Goal: Task Accomplishment & Management: Use online tool/utility

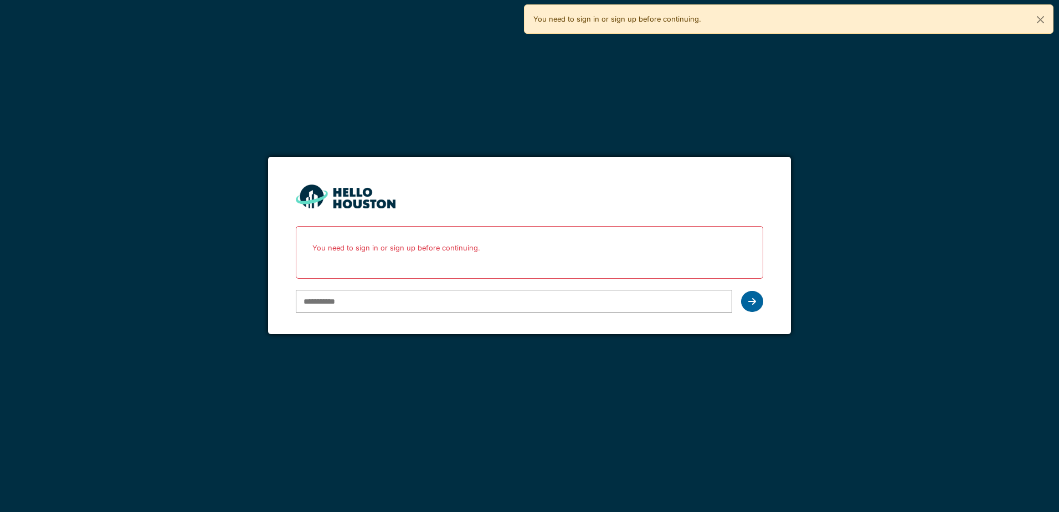
type input "**********"
click at [752, 300] on icon at bounding box center [752, 301] width 8 height 9
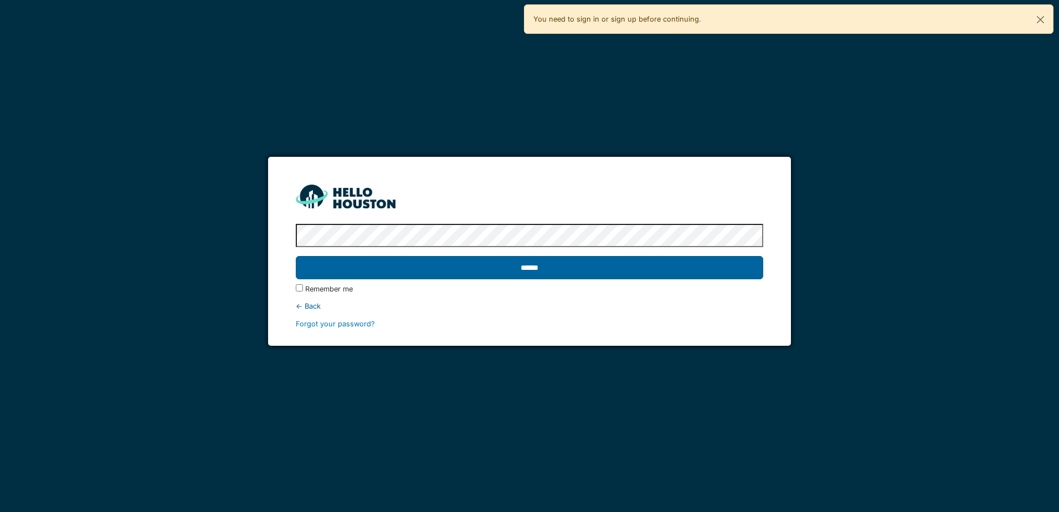
click at [646, 263] on input "******" at bounding box center [529, 267] width 467 height 23
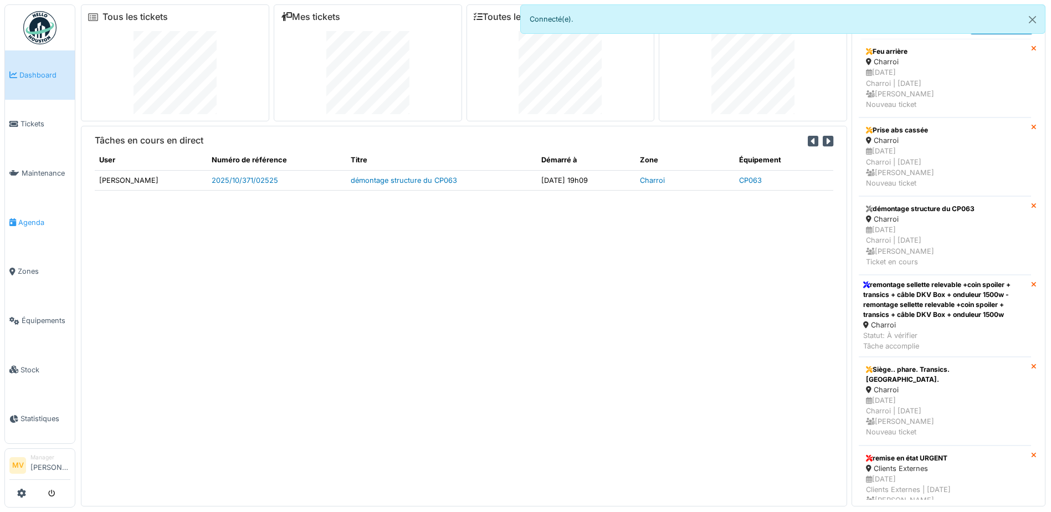
click at [48, 220] on span "Agenda" at bounding box center [44, 222] width 52 height 11
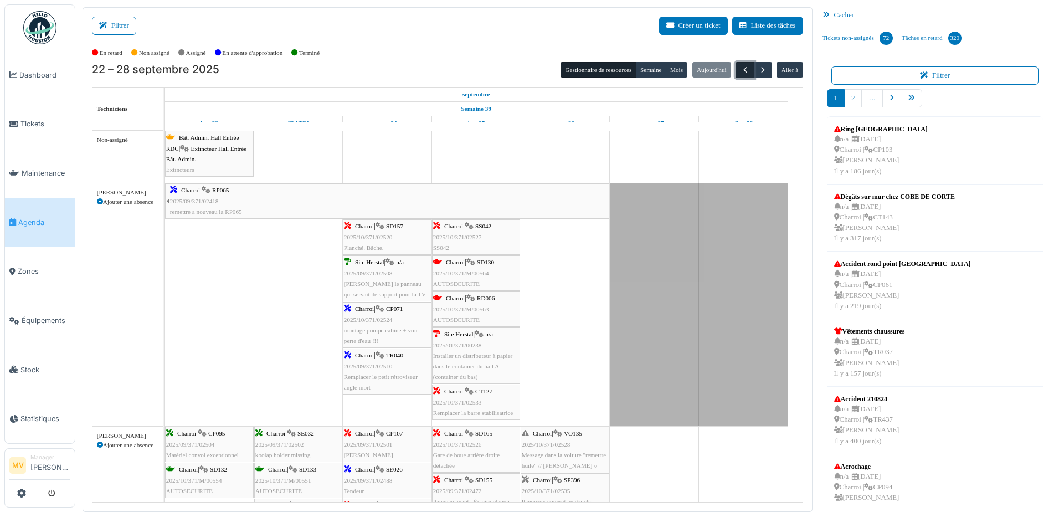
click at [740, 70] on span "button" at bounding box center [744, 69] width 9 height 9
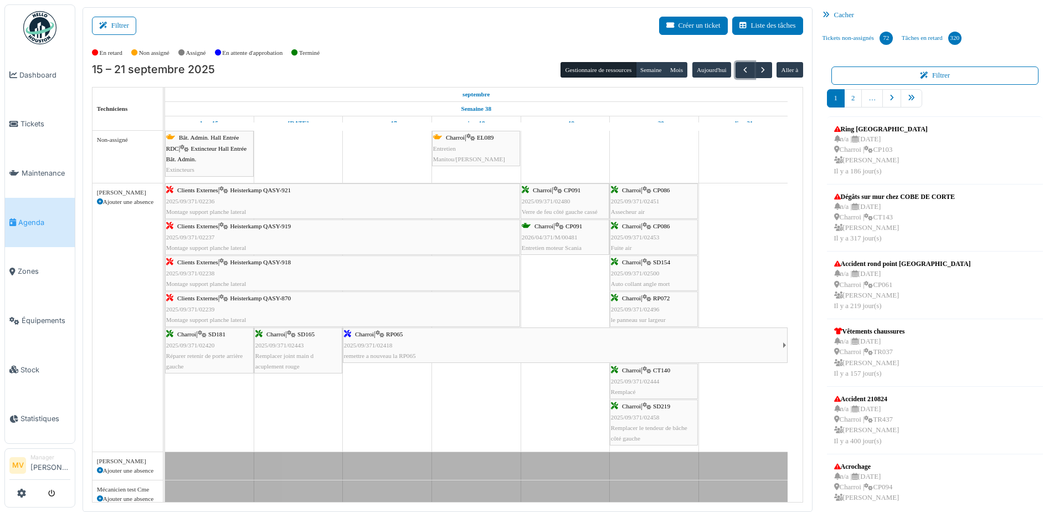
click at [250, 191] on span "Heisterkamp QASY-921" at bounding box center [260, 190] width 61 height 7
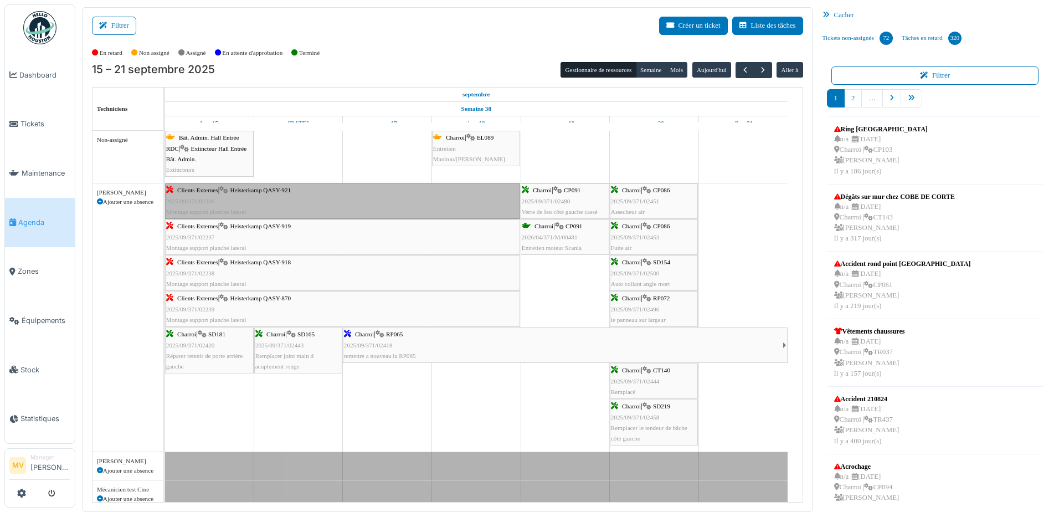
drag, startPoint x: 284, startPoint y: 198, endPoint x: 480, endPoint y: 165, distance: 198.3
click at [364, 198] on link "Clients Externes | Heisterkamp QASY-921 2025/09/371/02236 Montage support planc…" at bounding box center [342, 200] width 355 height 35
click at [265, 230] on div "Clients Externes | Heisterkamp QASY-919 2025/09/371/02237 Montage support planc…" at bounding box center [342, 237] width 353 height 32
click at [500, 269] on div "Clients Externes | Heisterkamp QASY-918 2025/09/371/02238 Montage support planc…" at bounding box center [342, 273] width 353 height 32
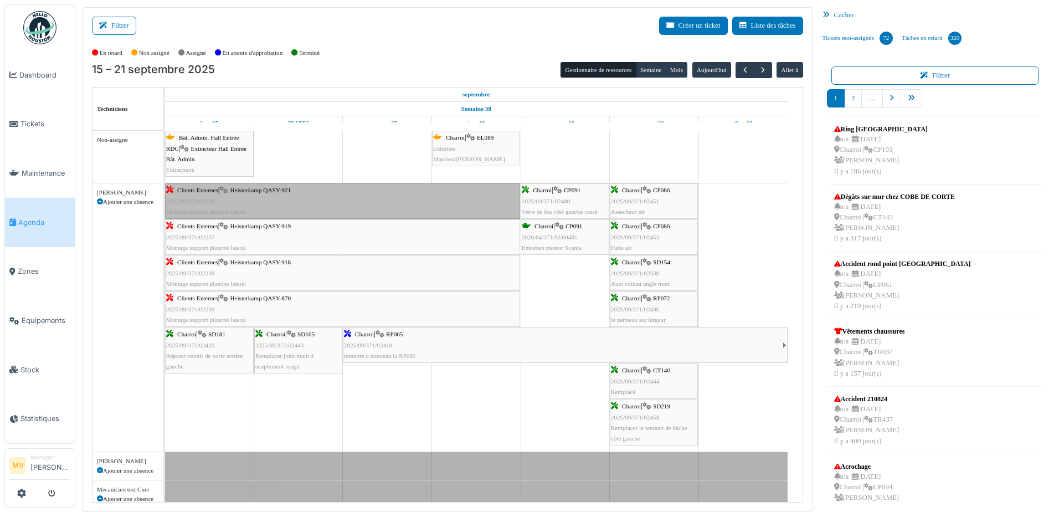
click at [165, 266] on div "Clients Externes | Heisterkamp QASY-921 2025/09/371/02236 Montage support planc…" at bounding box center [165, 317] width 0 height 268
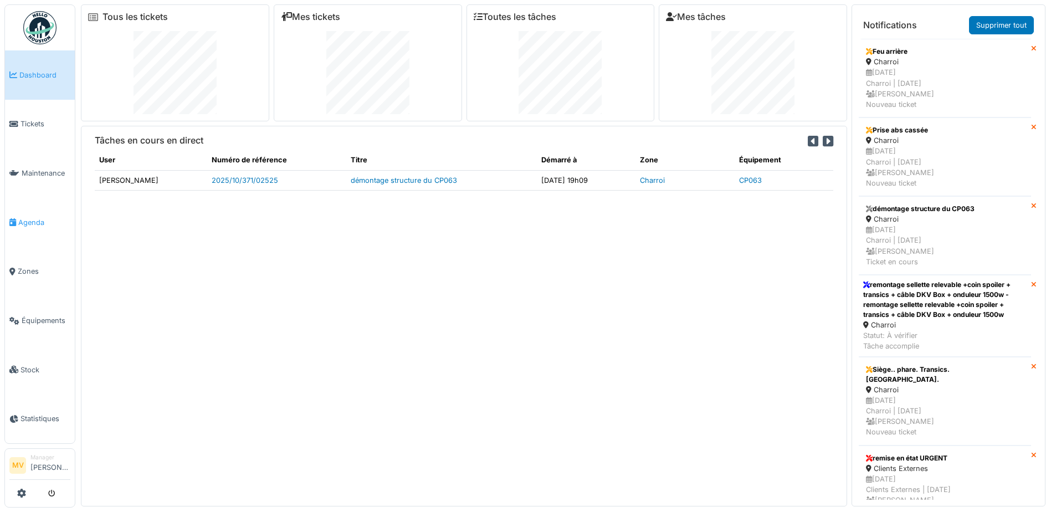
click at [22, 217] on span "Agenda" at bounding box center [44, 222] width 52 height 11
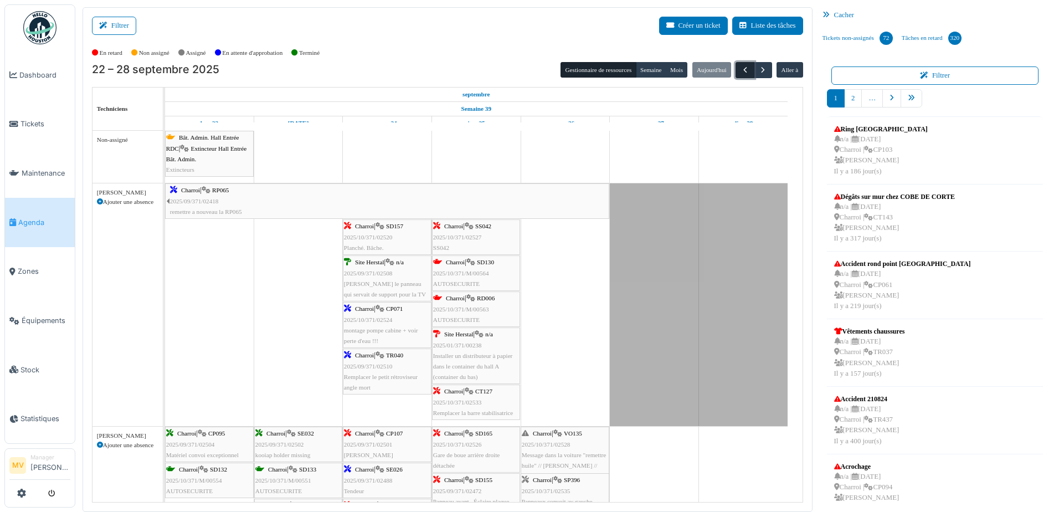
click at [742, 69] on span "button" at bounding box center [744, 69] width 9 height 9
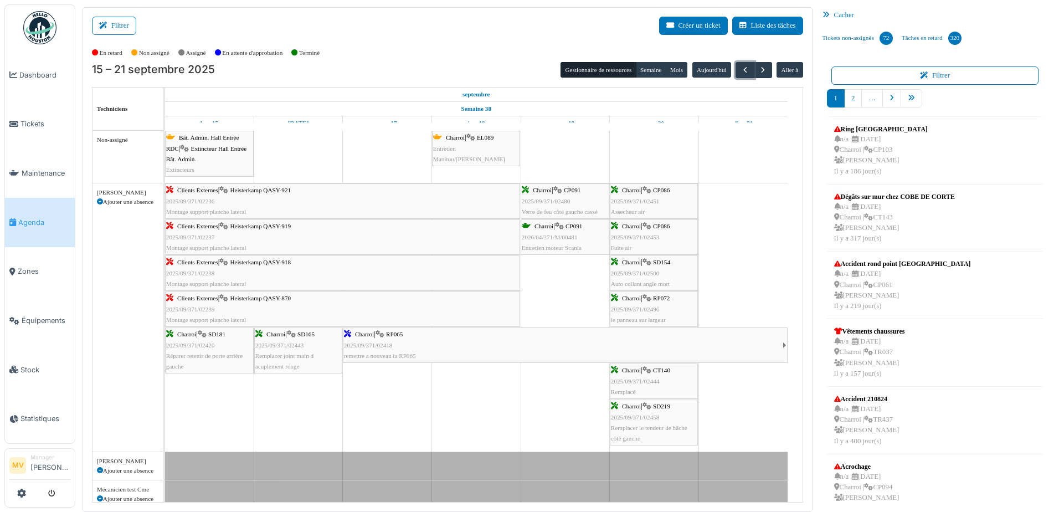
click at [235, 208] on span "Montage support planche lateral" at bounding box center [206, 211] width 80 height 7
click at [367, 336] on span "Charroi" at bounding box center [364, 334] width 19 height 7
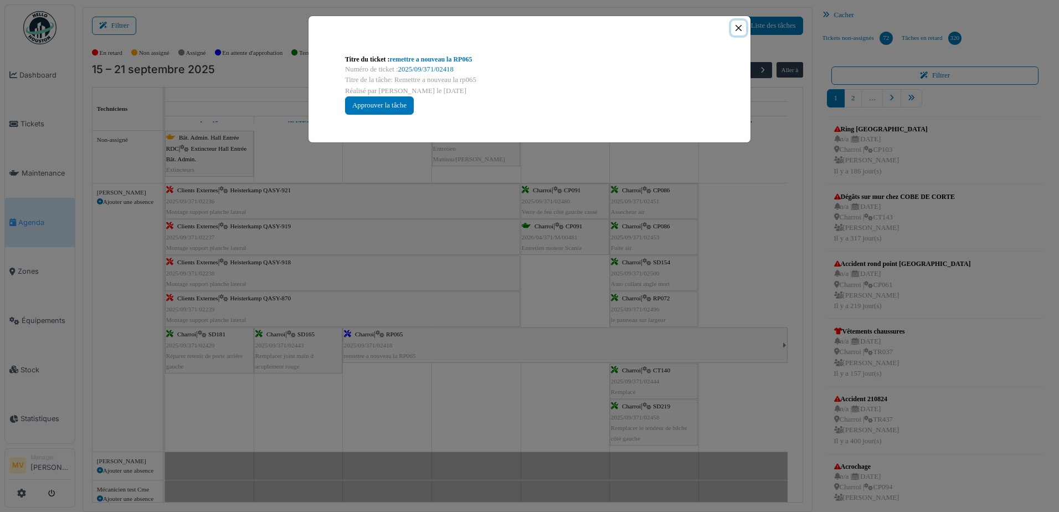
click at [741, 27] on button "Close" at bounding box center [738, 27] width 15 height 15
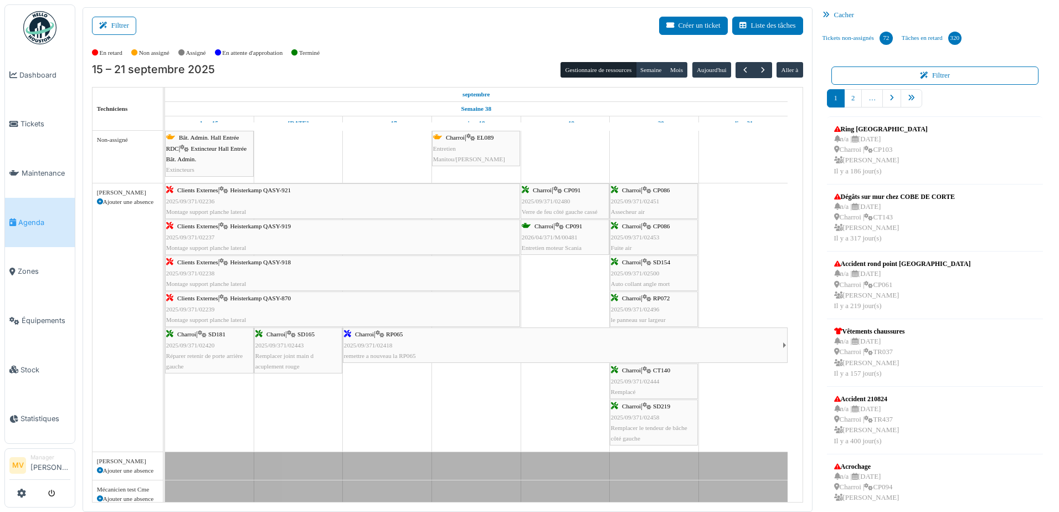
click at [203, 190] on span "Clients Externes" at bounding box center [197, 190] width 41 height 7
click at [259, 191] on span "Heisterkamp QASY-921" at bounding box center [260, 190] width 61 height 7
click at [281, 227] on span "Heisterkamp QASY-919" at bounding box center [260, 226] width 61 height 7
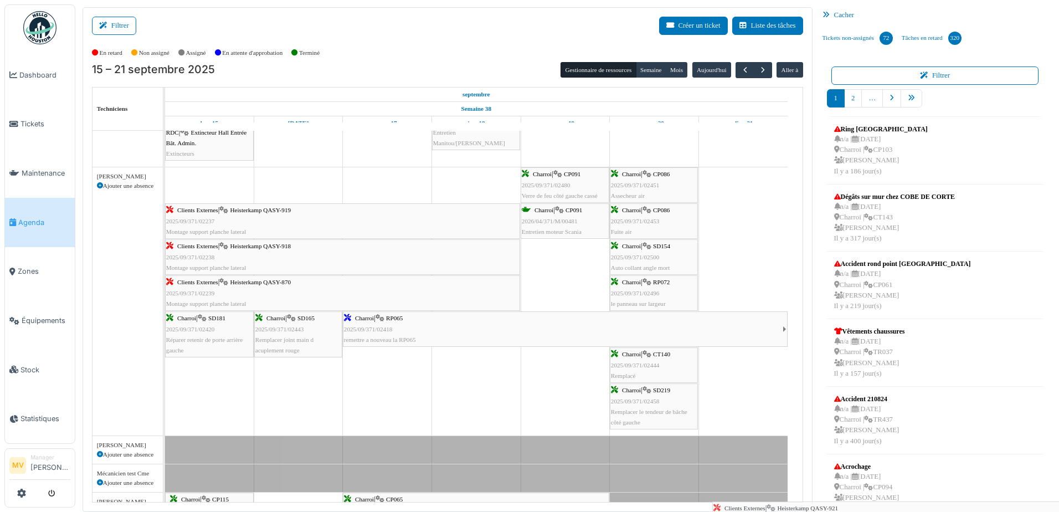
scroll to position [22, 0]
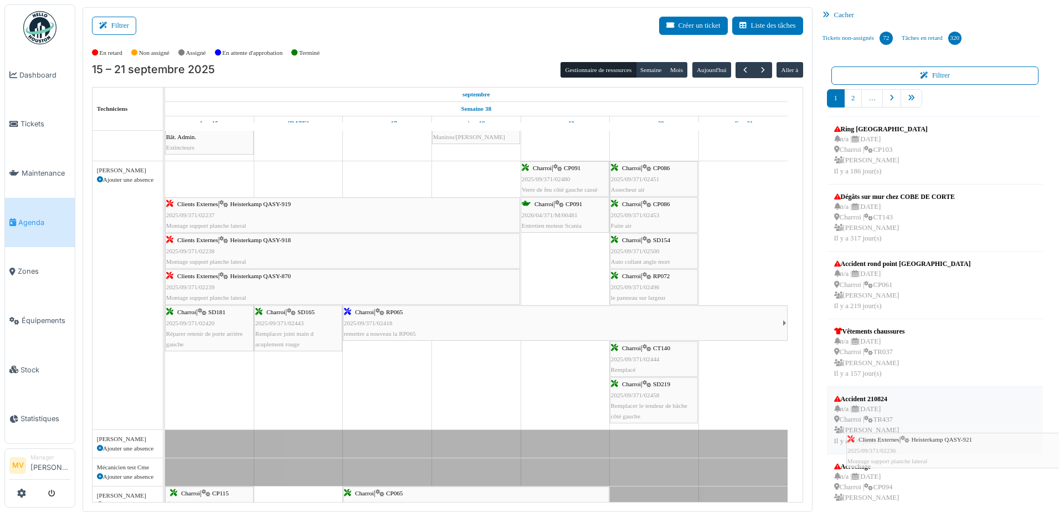
drag, startPoint x: 206, startPoint y: 198, endPoint x: 887, endPoint y: 447, distance: 725.3
click at [887, 447] on div "Filtrer Créer un ticket Liste des tâches Afficher les tâches non assignées *** …" at bounding box center [567, 259] width 980 height 505
drag, startPoint x: 297, startPoint y: 178, endPoint x: 720, endPoint y: 241, distance: 427.8
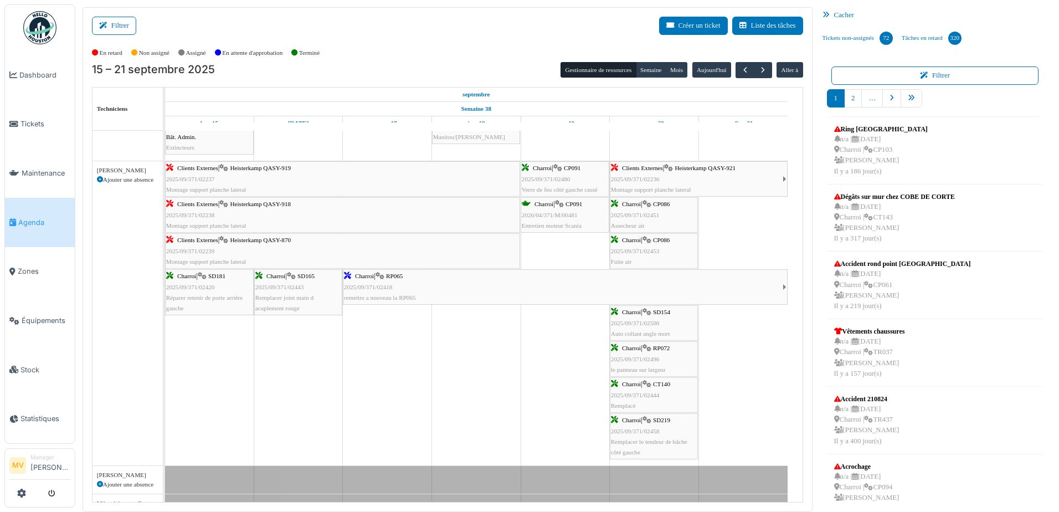
click at [703, 169] on span "Heisterkamp QASY-921" at bounding box center [705, 167] width 61 height 7
click at [784, 179] on link "Clients Externes | Heisterkamp QASY-921 2025/09/371/02236 Montage support planc…" at bounding box center [699, 178] width 178 height 35
drag, startPoint x: 683, startPoint y: 169, endPoint x: 320, endPoint y: 179, distance: 364.0
click at [165, 179] on div "Clients Externes | Heisterkamp QASY-919 2025/09/371/02237 Montage support planc…" at bounding box center [165, 313] width 0 height 304
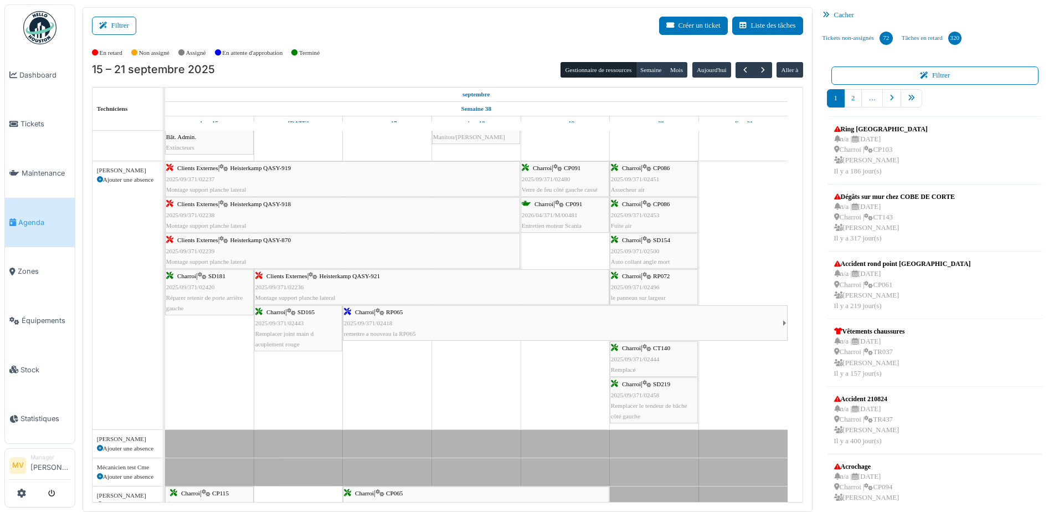
click at [351, 273] on span "Heisterkamp QASY-921" at bounding box center [349, 275] width 61 height 7
click at [341, 272] on span "Heisterkamp QASY-921" at bounding box center [349, 275] width 61 height 7
drag, startPoint x: 344, startPoint y: 296, endPoint x: 272, endPoint y: 237, distance: 92.5
click at [165, 237] on div "Clients Externes | Heisterkamp QASY-919 2025/09/371/02237 Montage support planc…" at bounding box center [165, 295] width 0 height 268
click at [39, 315] on span "Équipements" at bounding box center [46, 320] width 49 height 11
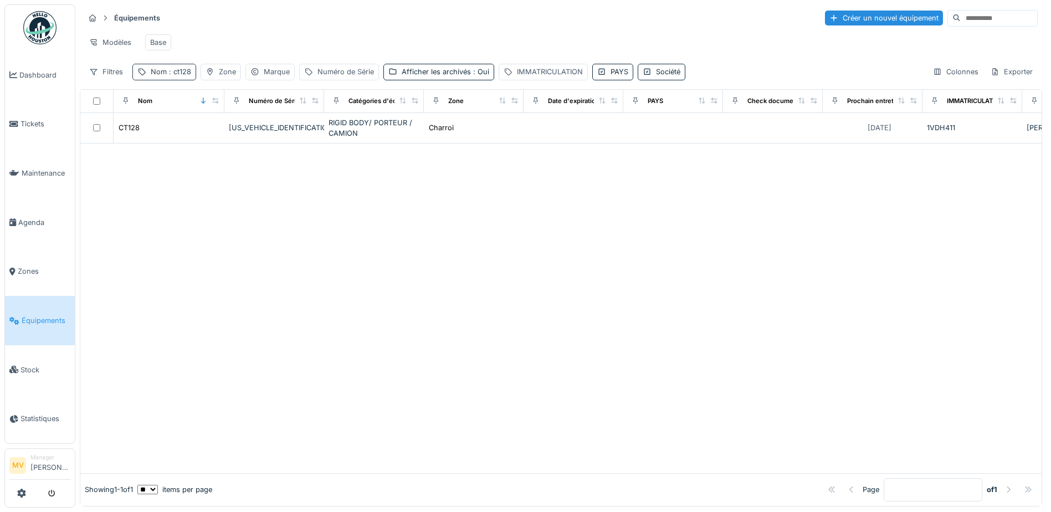
click at [174, 77] on div "Nom : ct128" at bounding box center [171, 71] width 40 height 11
click at [192, 143] on input "*****" at bounding box center [192, 133] width 110 height 23
type input "*"
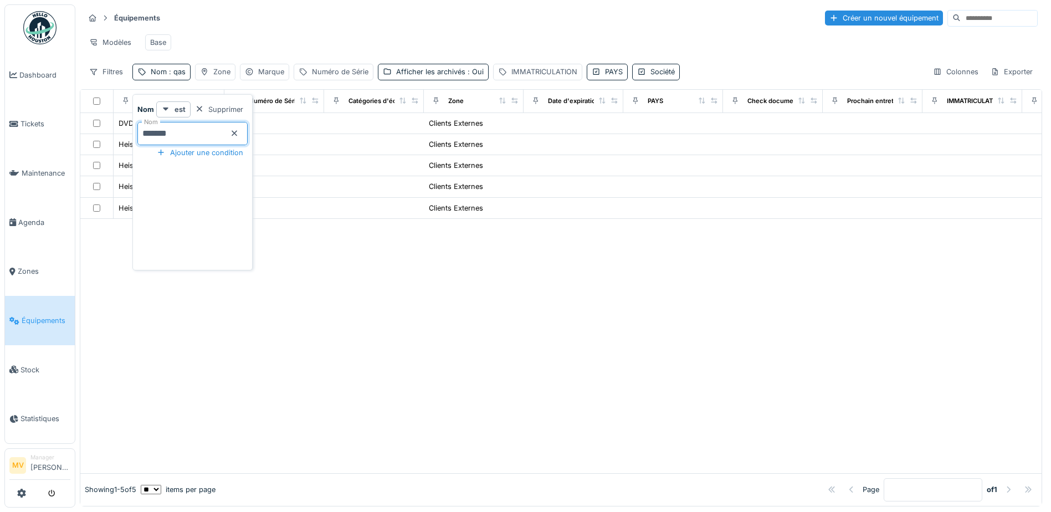
type input "*******"
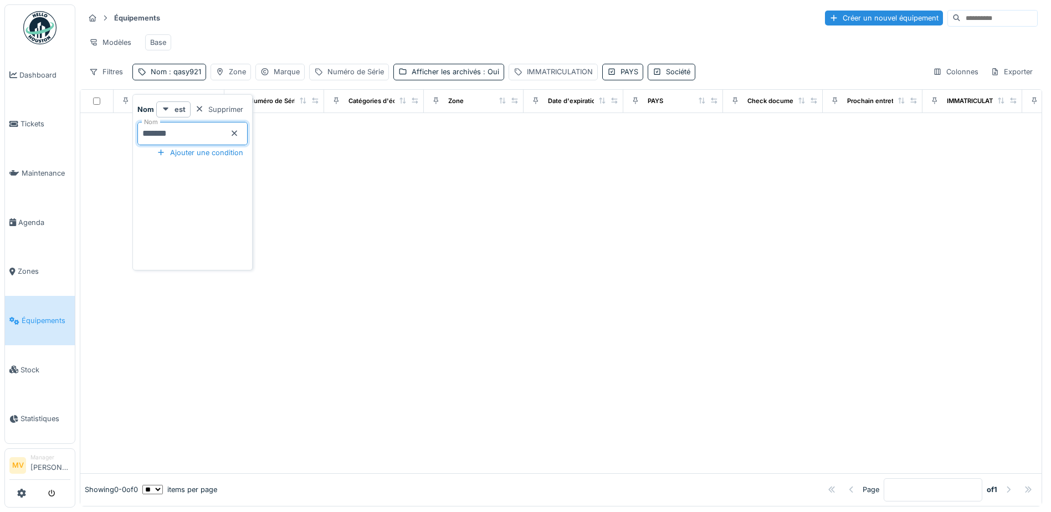
click at [349, 187] on div at bounding box center [560, 293] width 961 height 360
click at [176, 76] on span ": qasy921" at bounding box center [184, 72] width 34 height 8
drag, startPoint x: 380, startPoint y: 211, endPoint x: 385, endPoint y: 228, distance: 17.7
click at [381, 226] on div at bounding box center [560, 293] width 961 height 360
click at [168, 76] on span ": qasy921" at bounding box center [184, 72] width 34 height 8
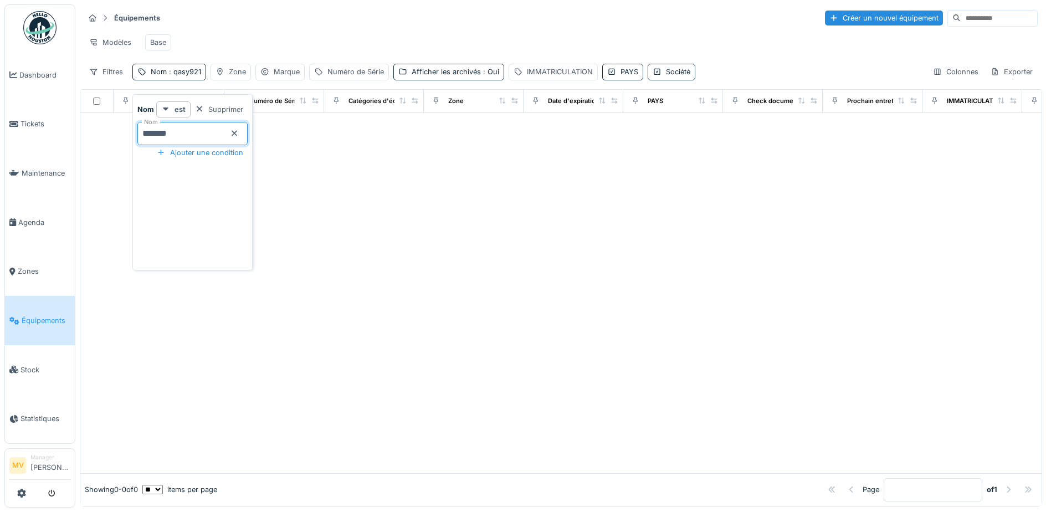
click at [218, 138] on input "*******" at bounding box center [192, 133] width 110 height 23
type input "*"
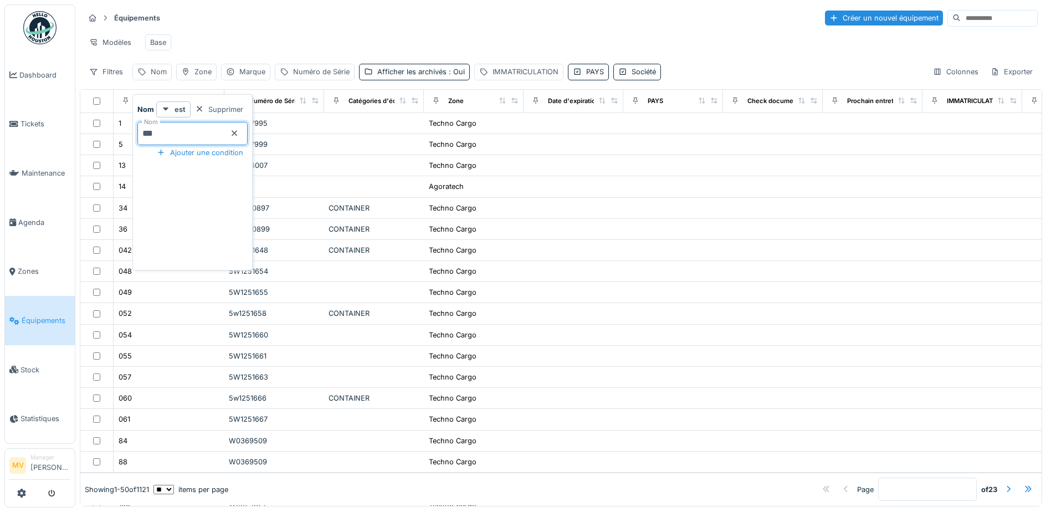
type input "***"
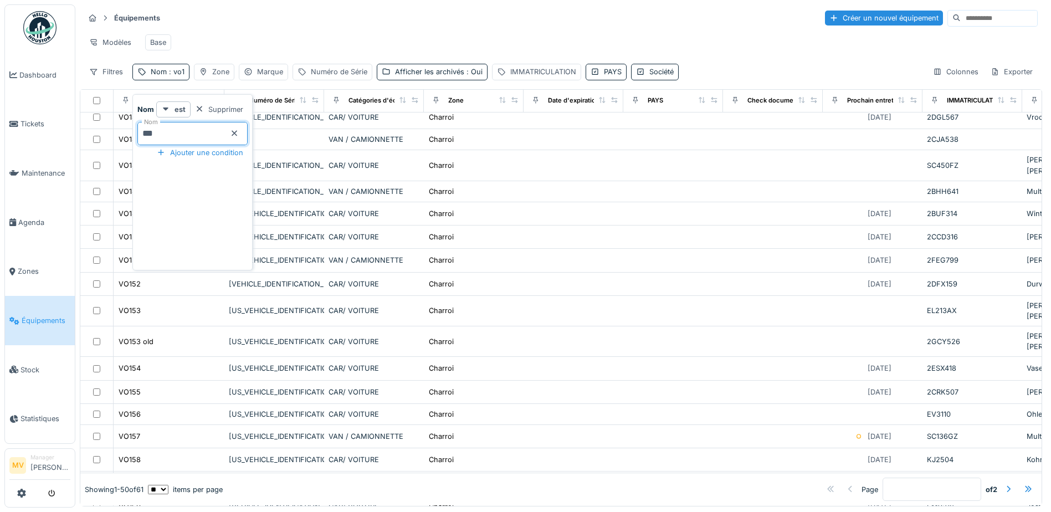
scroll to position [858, 0]
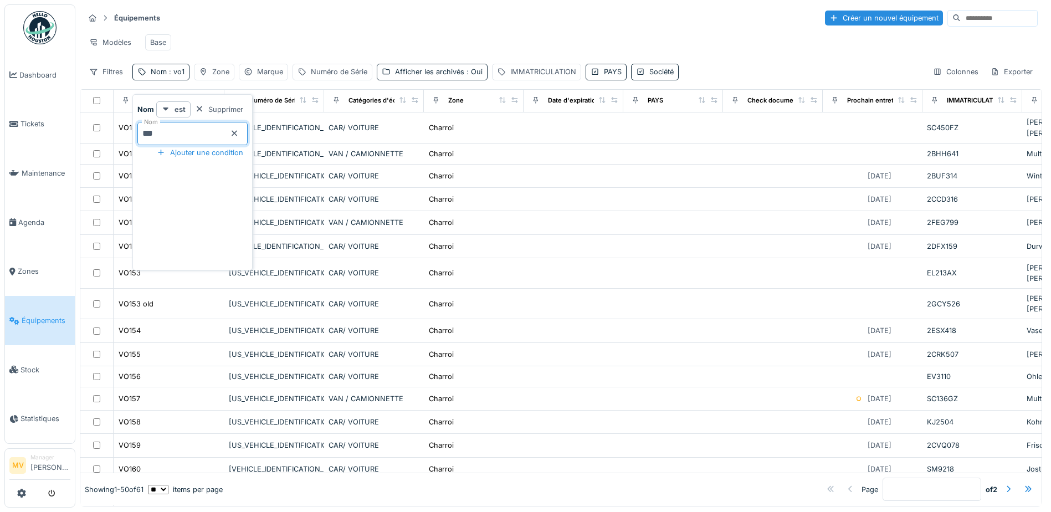
click at [239, 131] on icon at bounding box center [234, 133] width 9 height 7
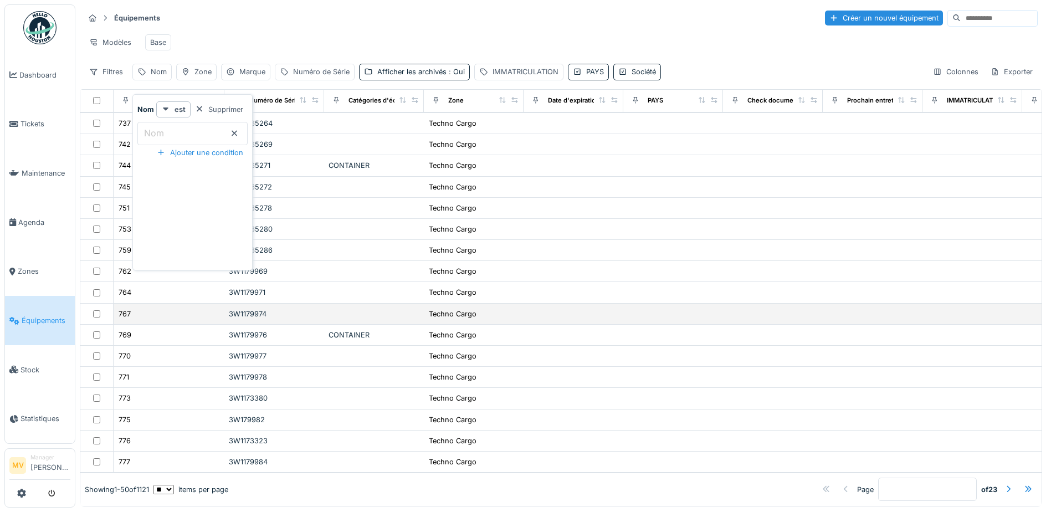
scroll to position [723, 0]
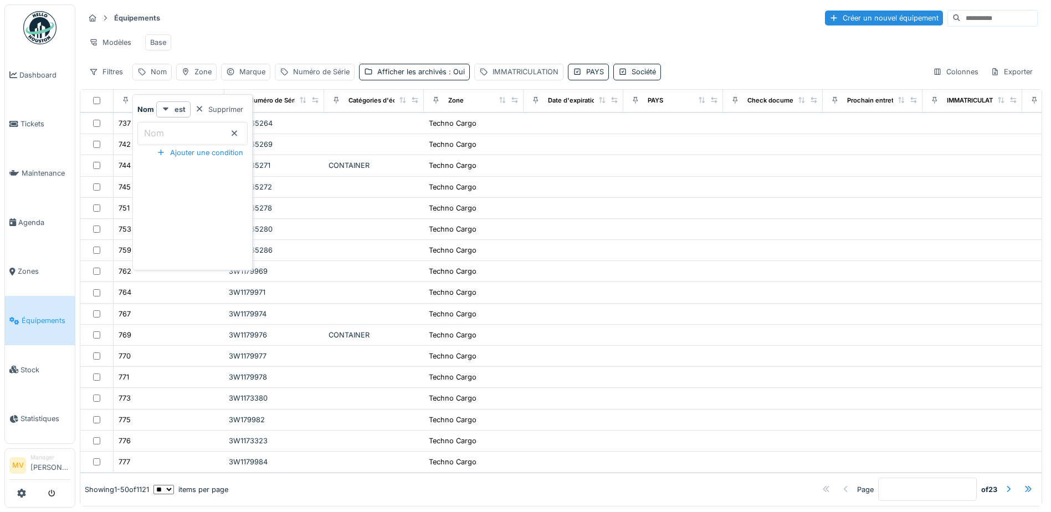
click at [210, 136] on input "Nom" at bounding box center [192, 133] width 110 height 23
type input "****"
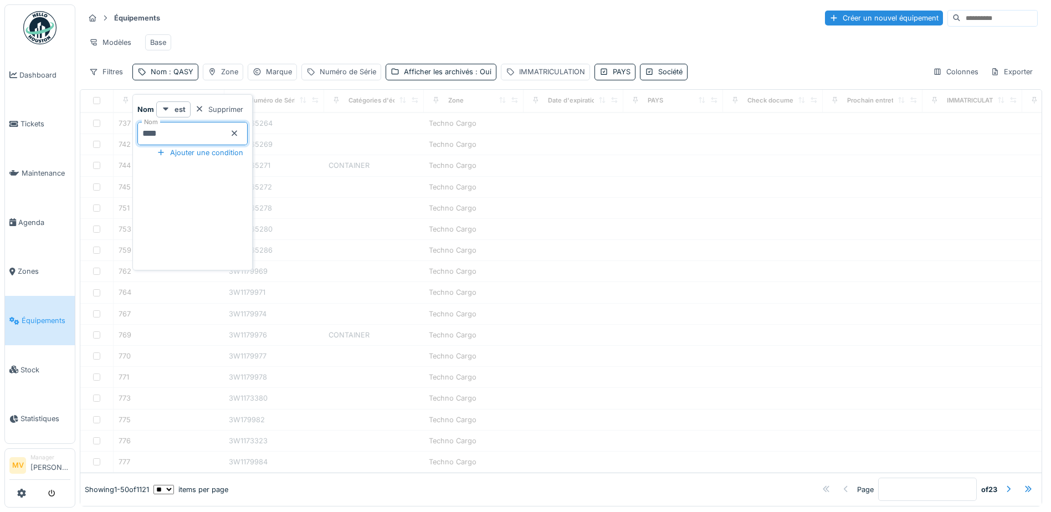
scroll to position [0, 0]
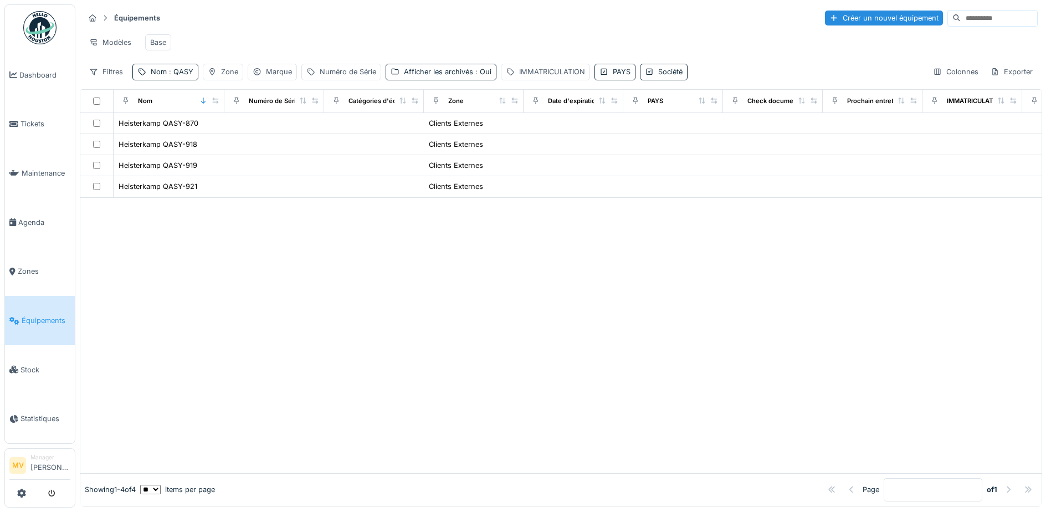
click at [318, 48] on div "Modèles Base" at bounding box center [560, 42] width 953 height 25
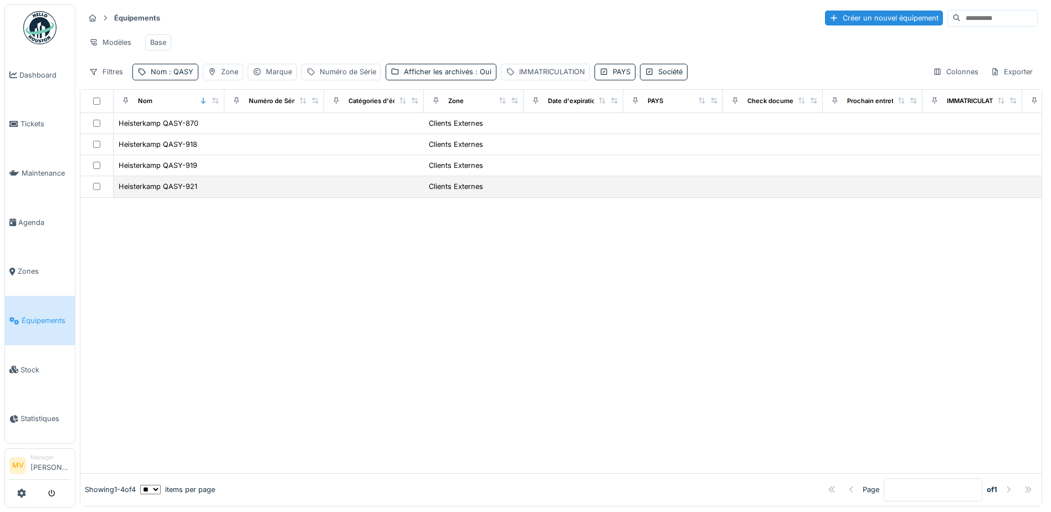
click at [231, 197] on td at bounding box center [274, 186] width 100 height 21
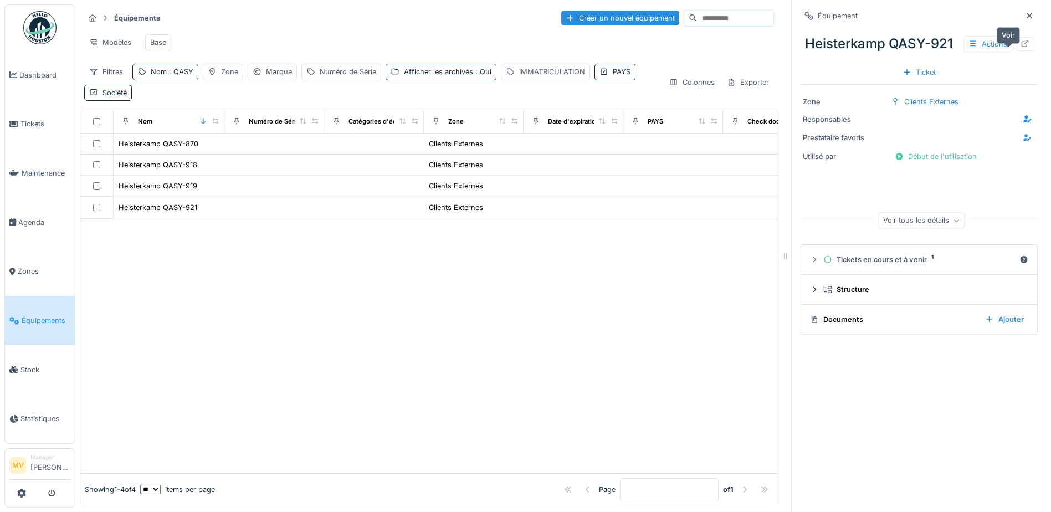
click at [1021, 47] on icon at bounding box center [1024, 43] width 7 height 7
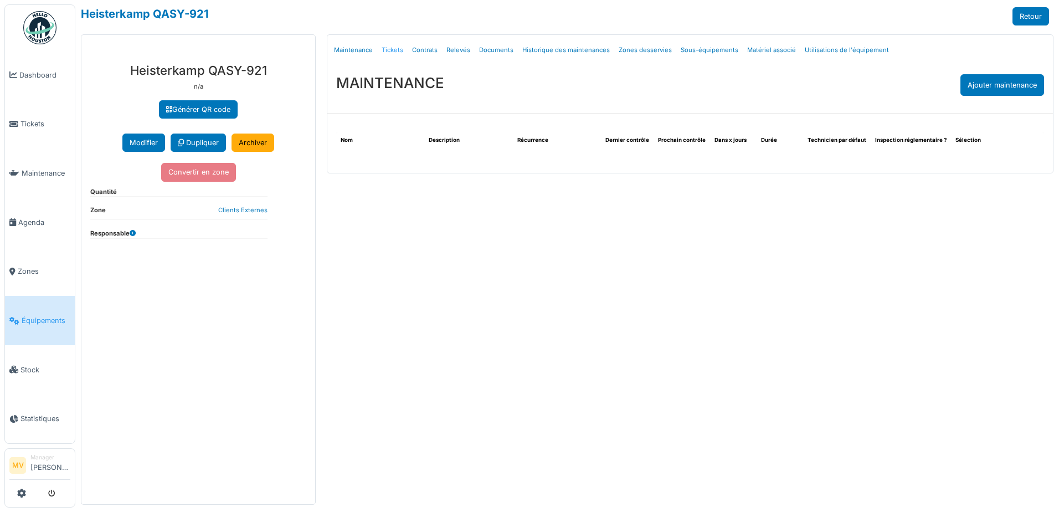
click at [398, 53] on link "Tickets" at bounding box center [392, 50] width 30 height 26
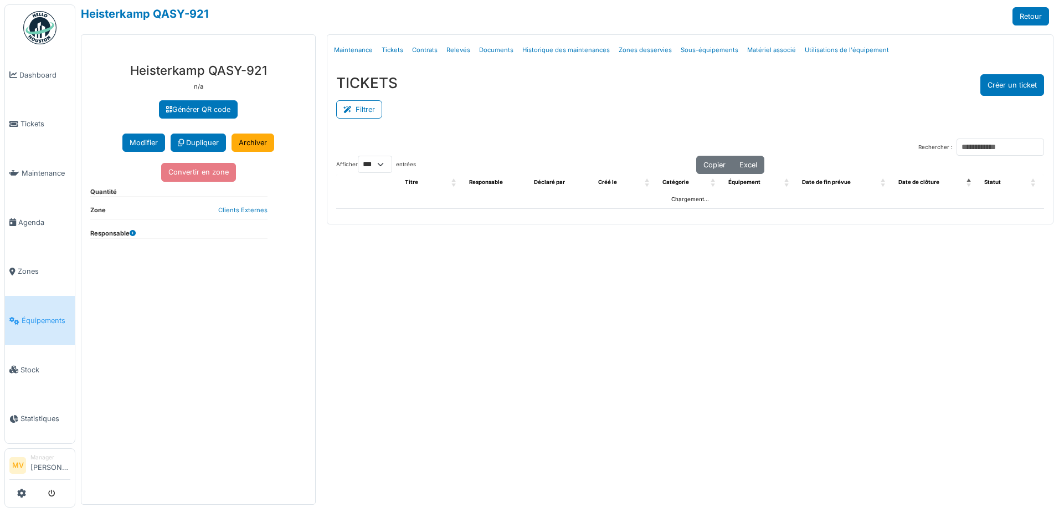
select select "***"
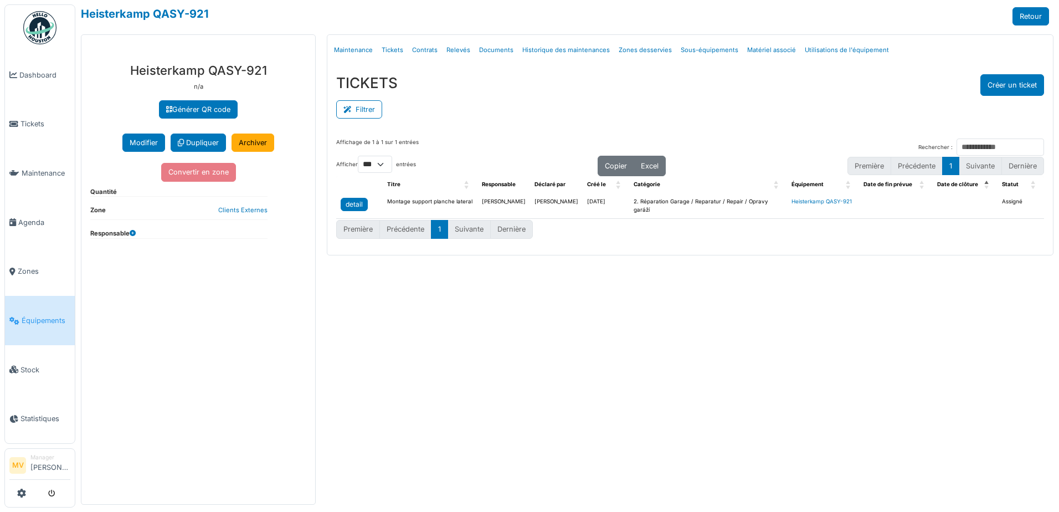
click at [343, 203] on link "detail" at bounding box center [354, 204] width 27 height 13
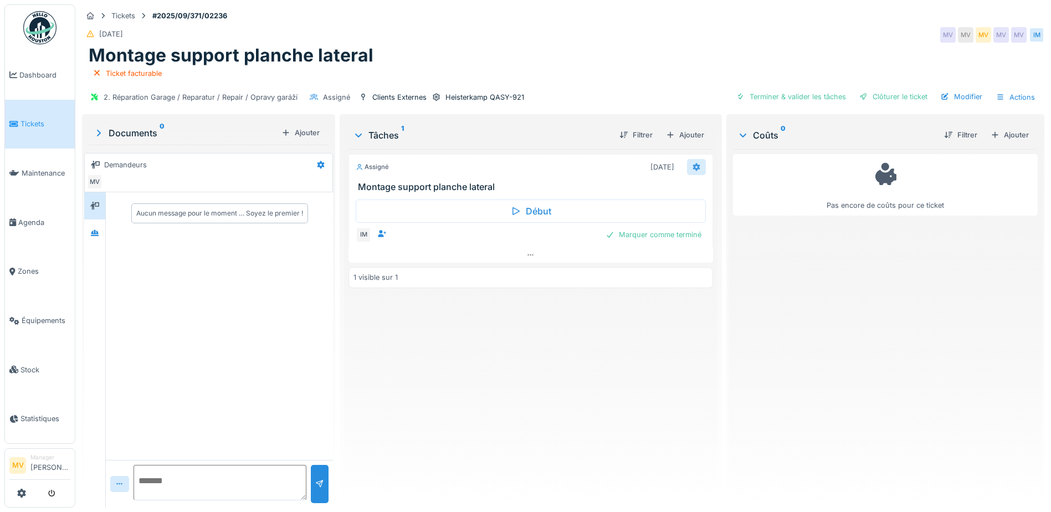
click at [693, 164] on icon at bounding box center [696, 167] width 7 height 8
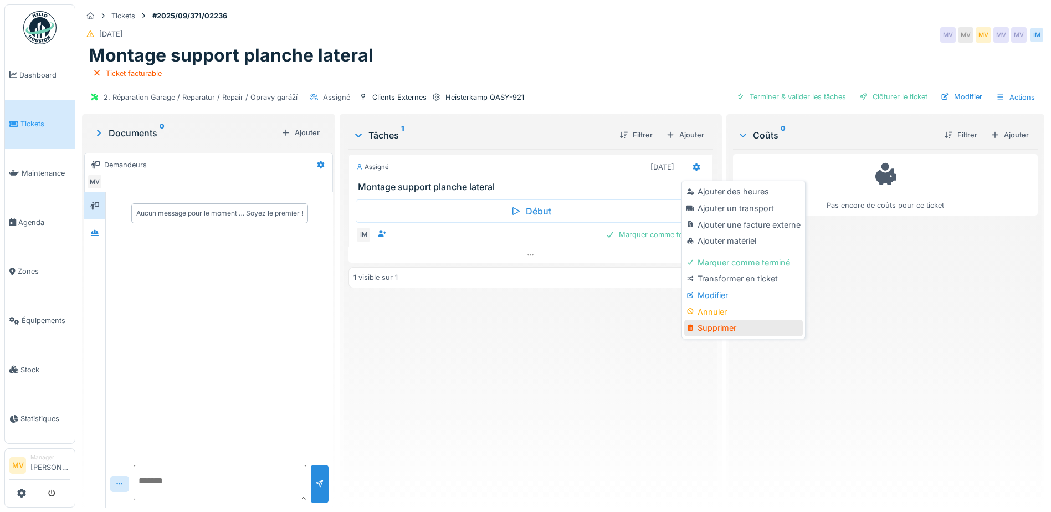
click at [725, 326] on div "Supprimer" at bounding box center [743, 328] width 118 height 17
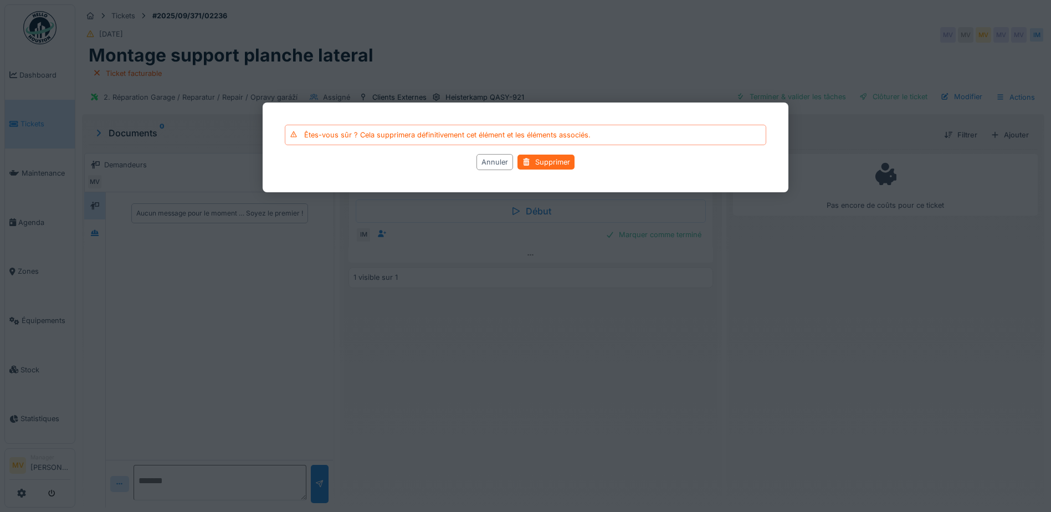
click at [566, 160] on div "Supprimer" at bounding box center [545, 162] width 57 height 15
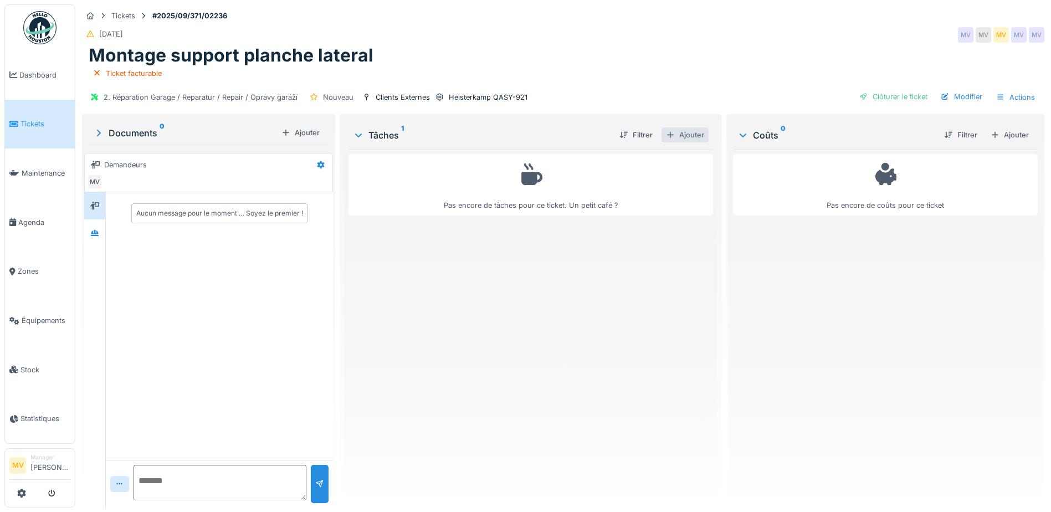
click at [666, 132] on div at bounding box center [670, 135] width 9 height 11
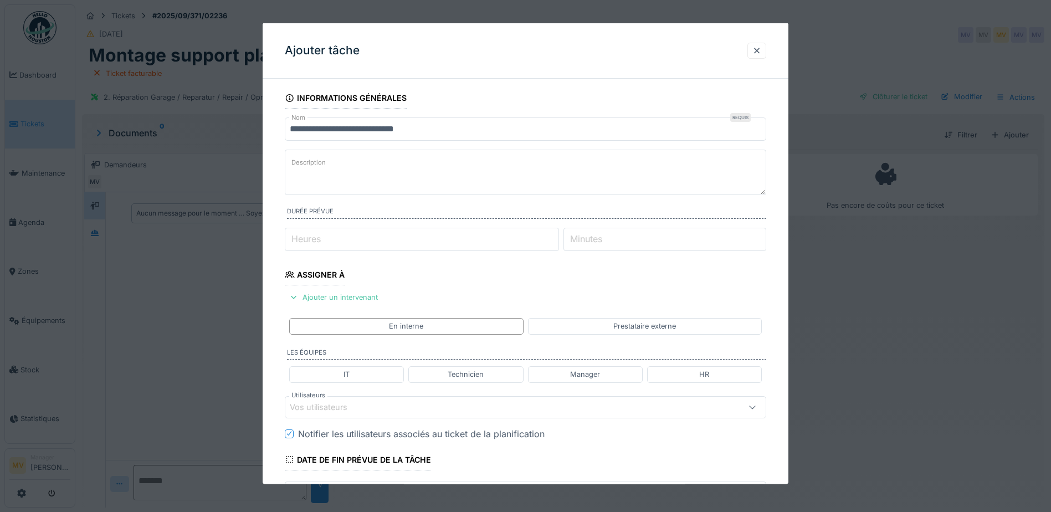
click at [405, 409] on div "Vos utilisateurs" at bounding box center [497, 406] width 415 height 12
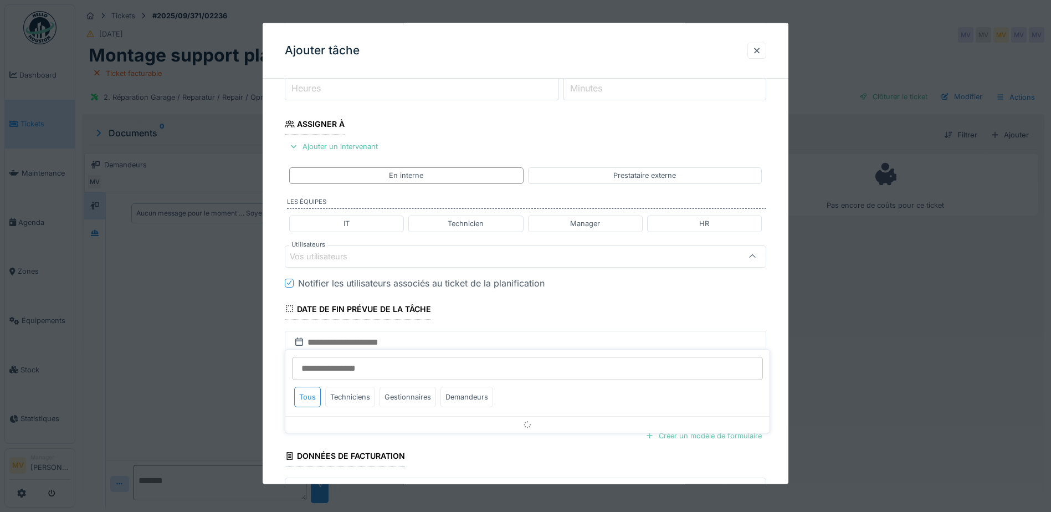
scroll to position [153, 0]
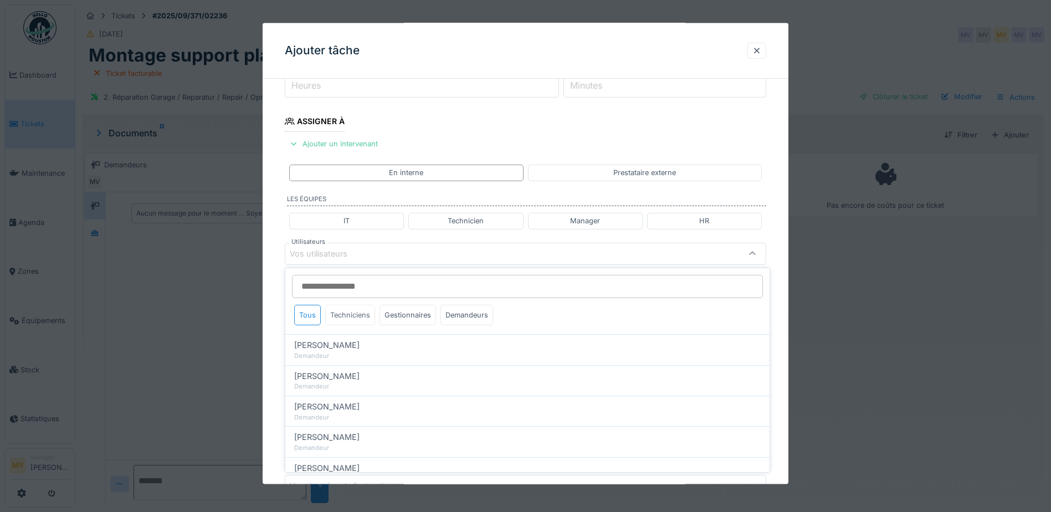
click at [357, 323] on div "Techniciens" at bounding box center [350, 315] width 50 height 20
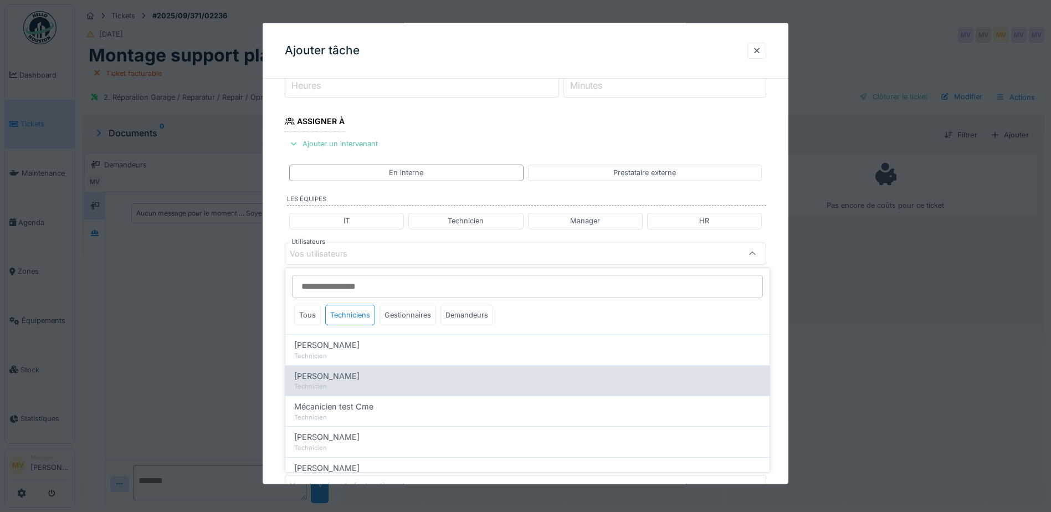
click at [323, 378] on span "[PERSON_NAME]" at bounding box center [326, 376] width 65 height 12
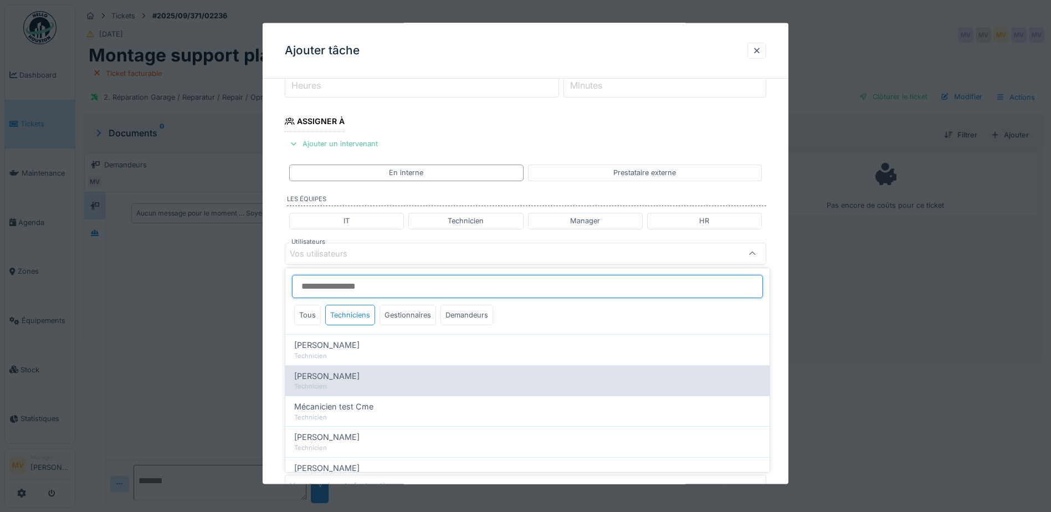
type input "****"
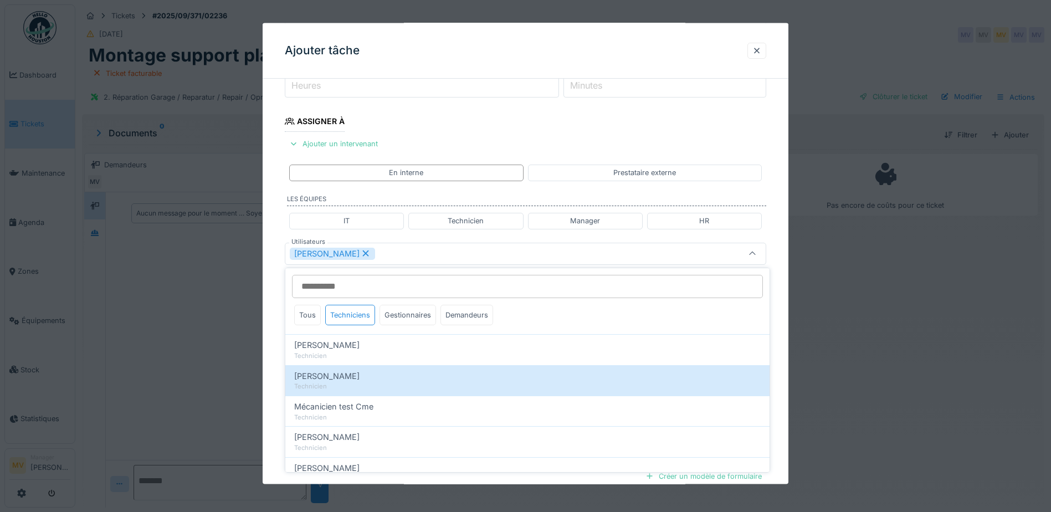
click at [485, 255] on div "[PERSON_NAME]" at bounding box center [497, 253] width 415 height 12
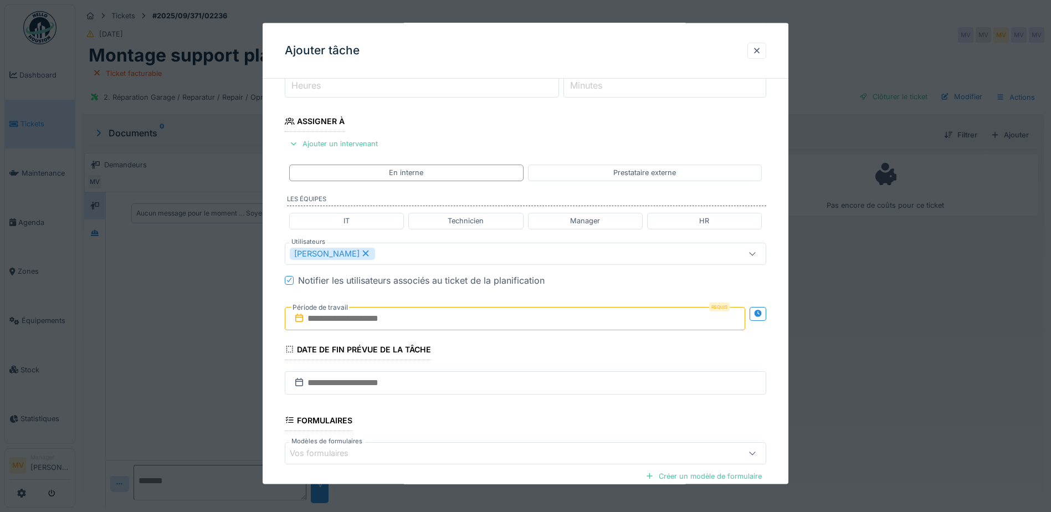
click at [433, 316] on input "text" at bounding box center [515, 317] width 460 height 23
click at [536, 442] on div "26" at bounding box center [534, 444] width 15 height 16
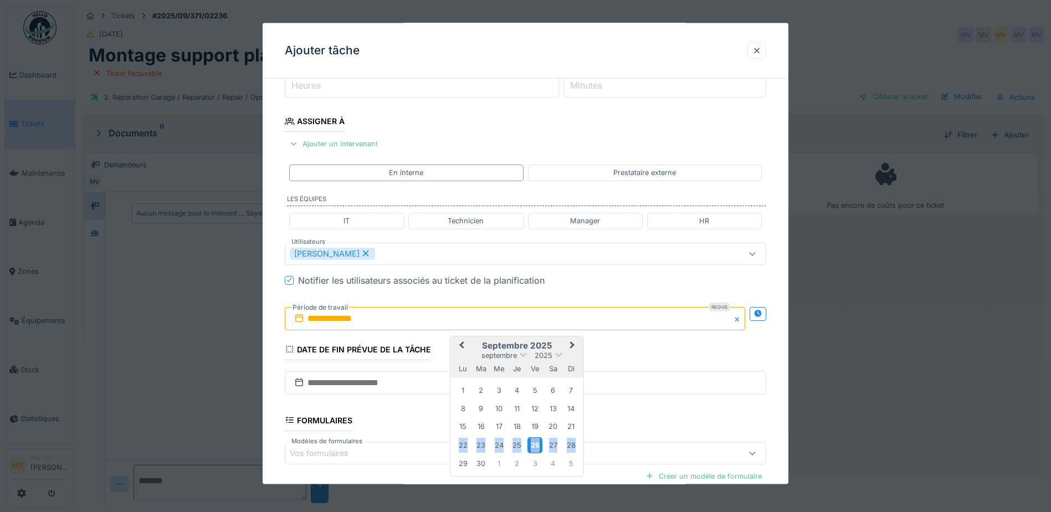
click at [536, 442] on div "26" at bounding box center [534, 444] width 15 height 16
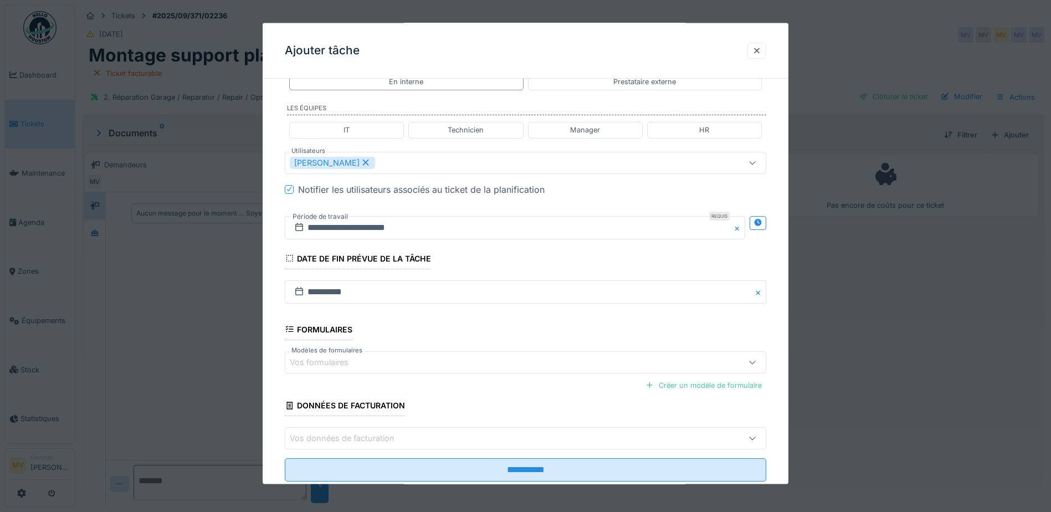
scroll to position [264, 0]
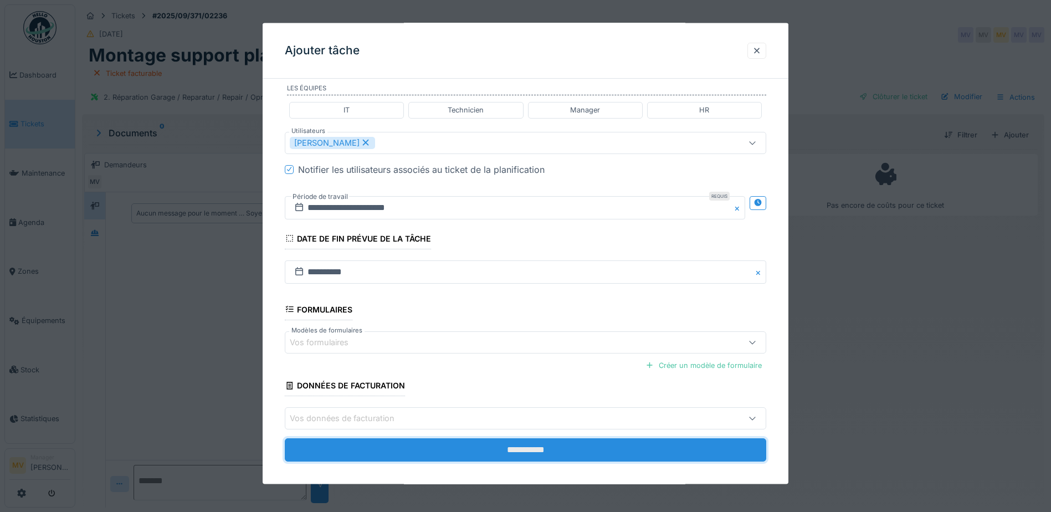
click at [509, 446] on input "**********" at bounding box center [525, 449] width 481 height 23
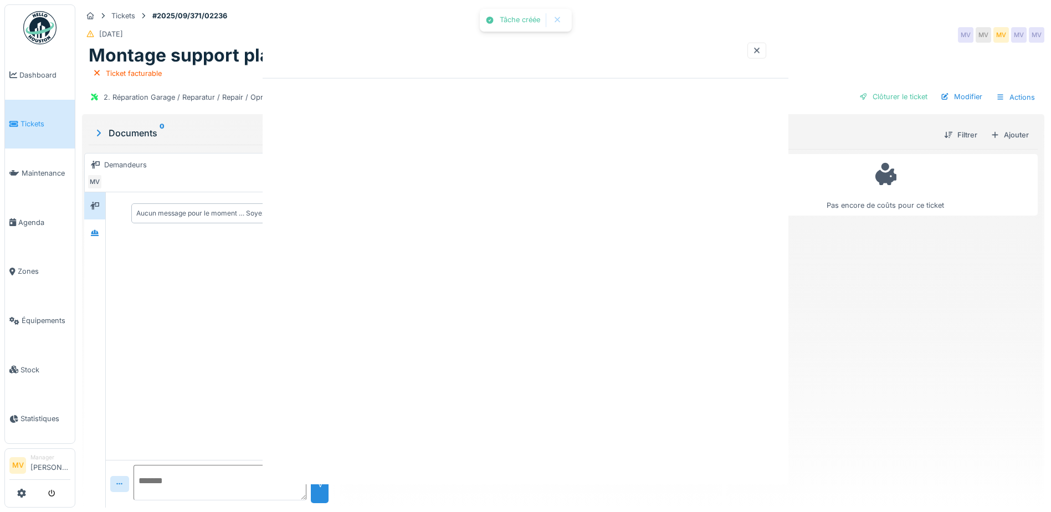
scroll to position [0, 0]
